Goal: Navigation & Orientation: Find specific page/section

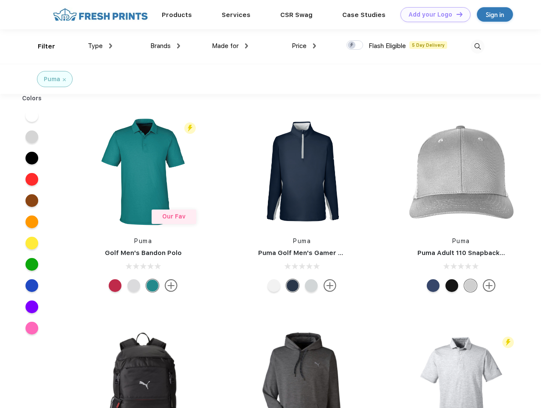
click at [432, 14] on link "Add your Logo Design Tool" at bounding box center [435, 14] width 70 height 15
click at [0, 0] on div "Design Tool" at bounding box center [0, 0] width 0 height 0
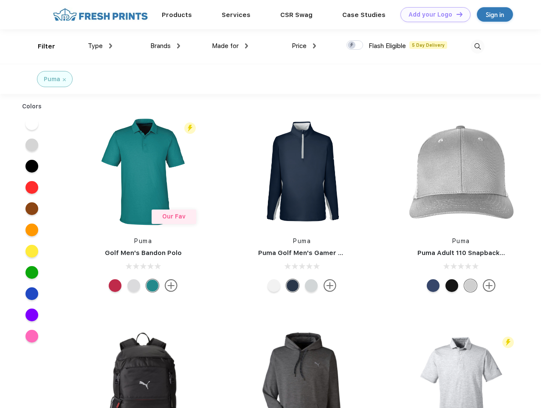
click at [456, 14] on link "Add your Logo Design Tool" at bounding box center [435, 14] width 70 height 15
click at [41, 46] on div "Filter" at bounding box center [46, 47] width 17 height 10
click at [100, 46] on span "Type" at bounding box center [95, 46] width 15 height 8
click at [165, 46] on span "Brands" at bounding box center [160, 46] width 20 height 8
click at [230, 46] on span "Made for" at bounding box center [225, 46] width 27 height 8
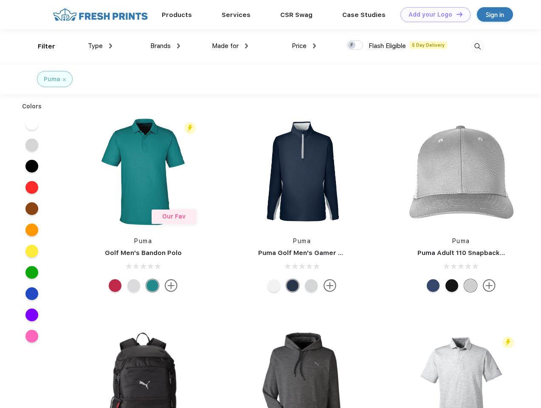
click at [304, 46] on span "Price" at bounding box center [299, 46] width 15 height 8
click at [355, 45] on div at bounding box center [355, 44] width 17 height 9
click at [352, 45] on input "checkbox" at bounding box center [350, 43] width 6 height 6
click at [477, 46] on img at bounding box center [478, 46] width 14 height 14
